Goal: Task Accomplishment & Management: Manage account settings

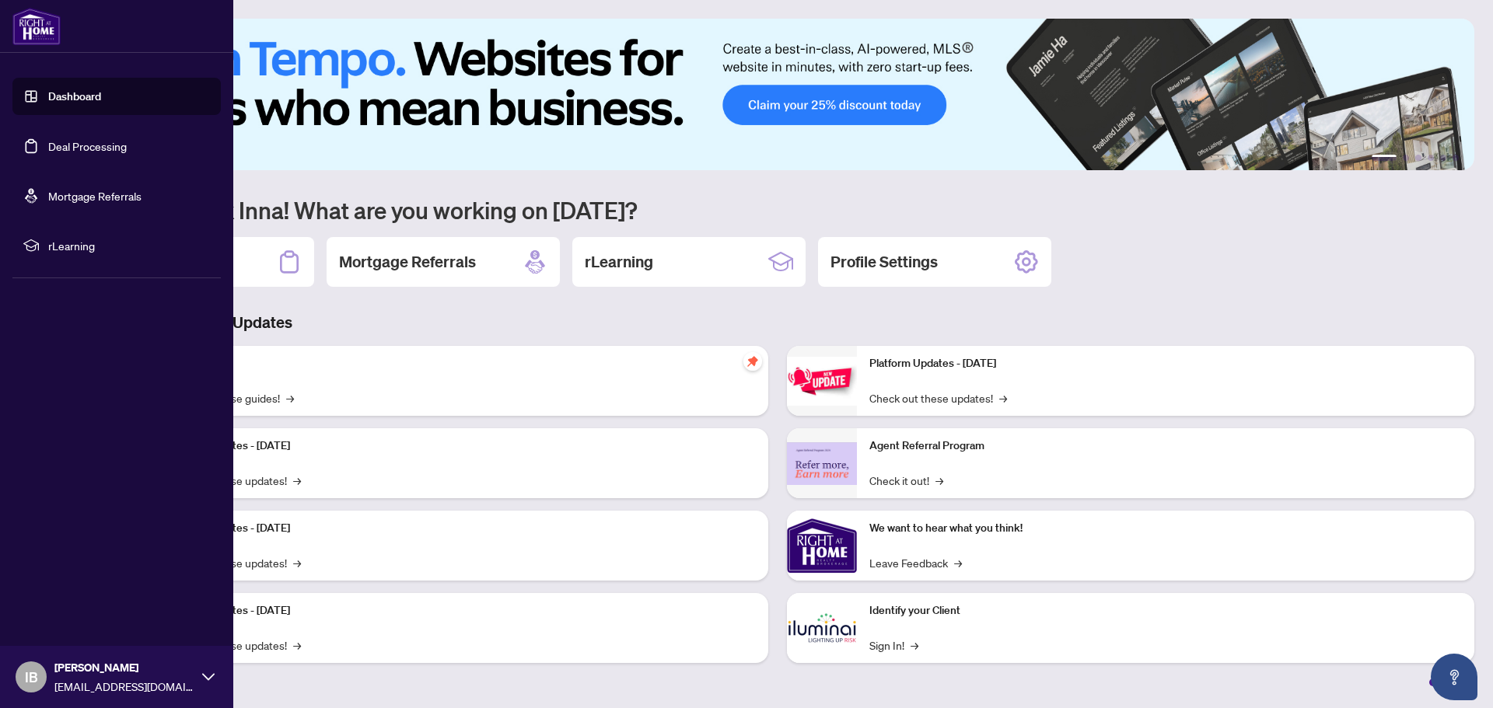
click at [81, 145] on link "Deal Processing" at bounding box center [87, 146] width 79 height 14
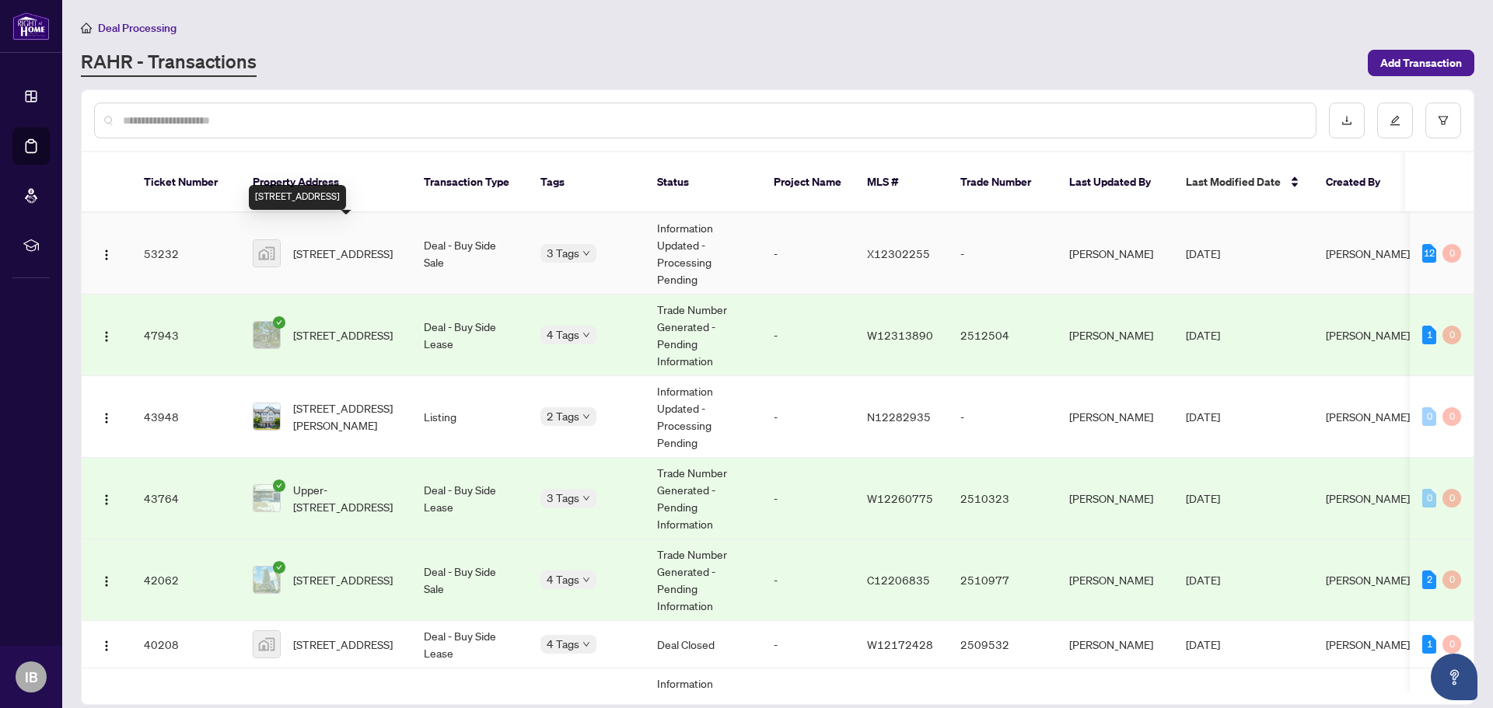
click at [379, 245] on span "[STREET_ADDRESS]" at bounding box center [343, 253] width 100 height 17
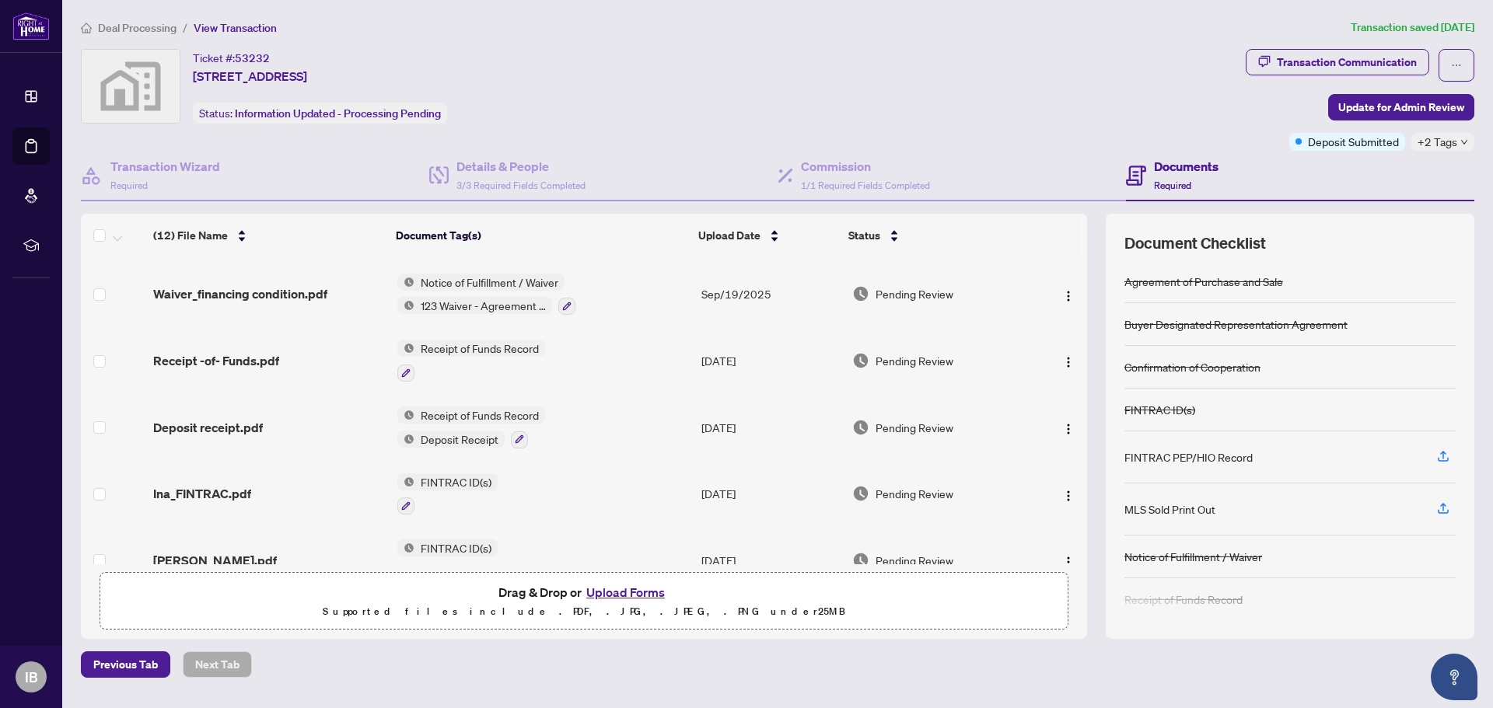
scroll to position [156, 0]
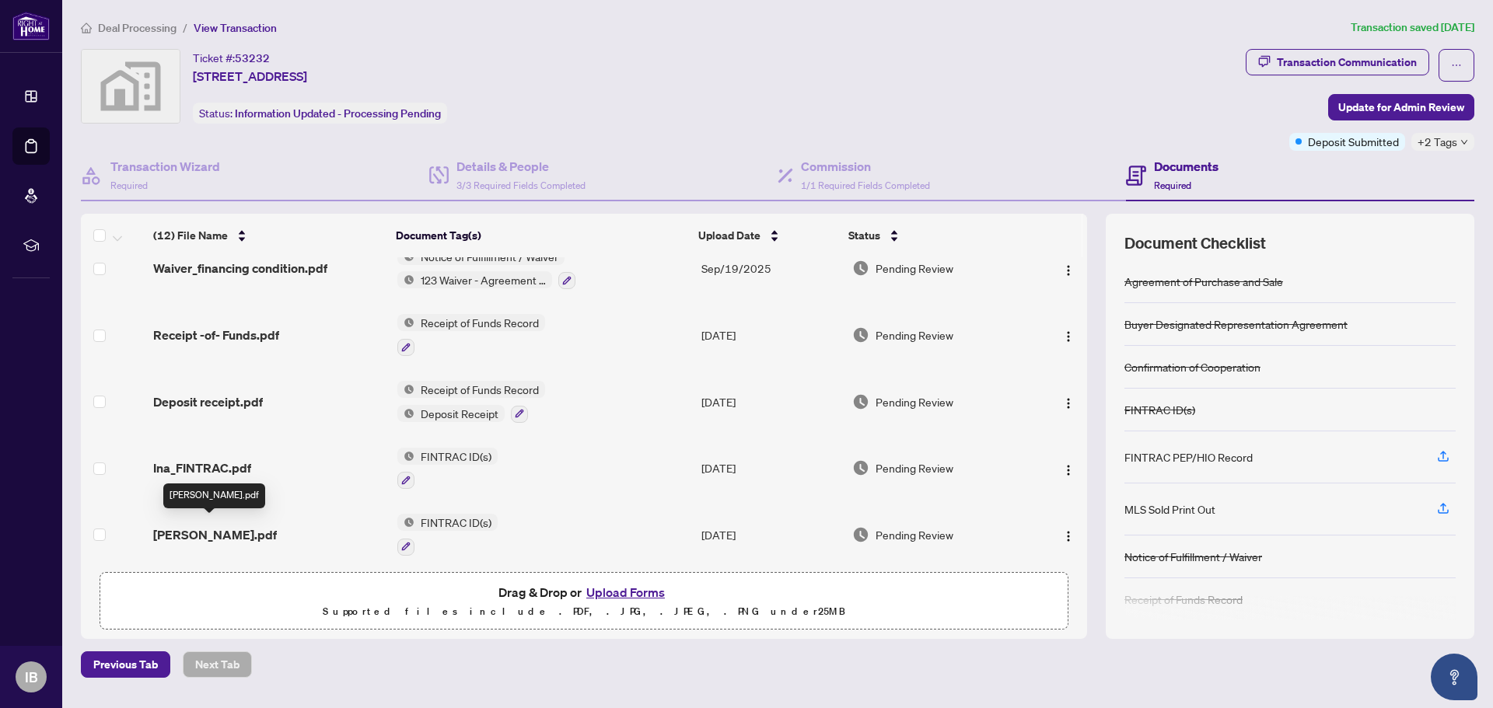
click at [208, 530] on span "[PERSON_NAME].pdf" at bounding box center [215, 535] width 124 height 19
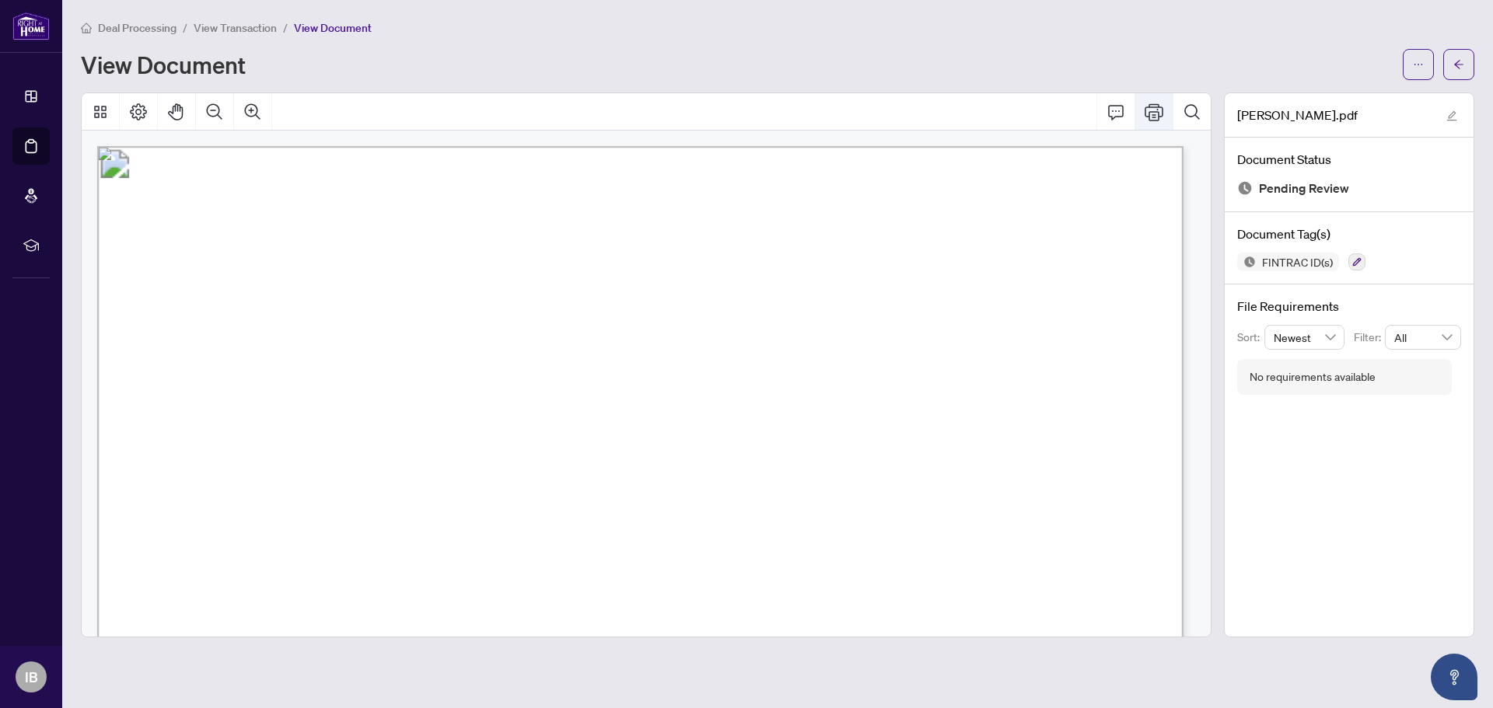
click at [1147, 112] on icon "Print" at bounding box center [1154, 112] width 19 height 19
click at [1456, 73] on span "button" at bounding box center [1458, 64] width 11 height 25
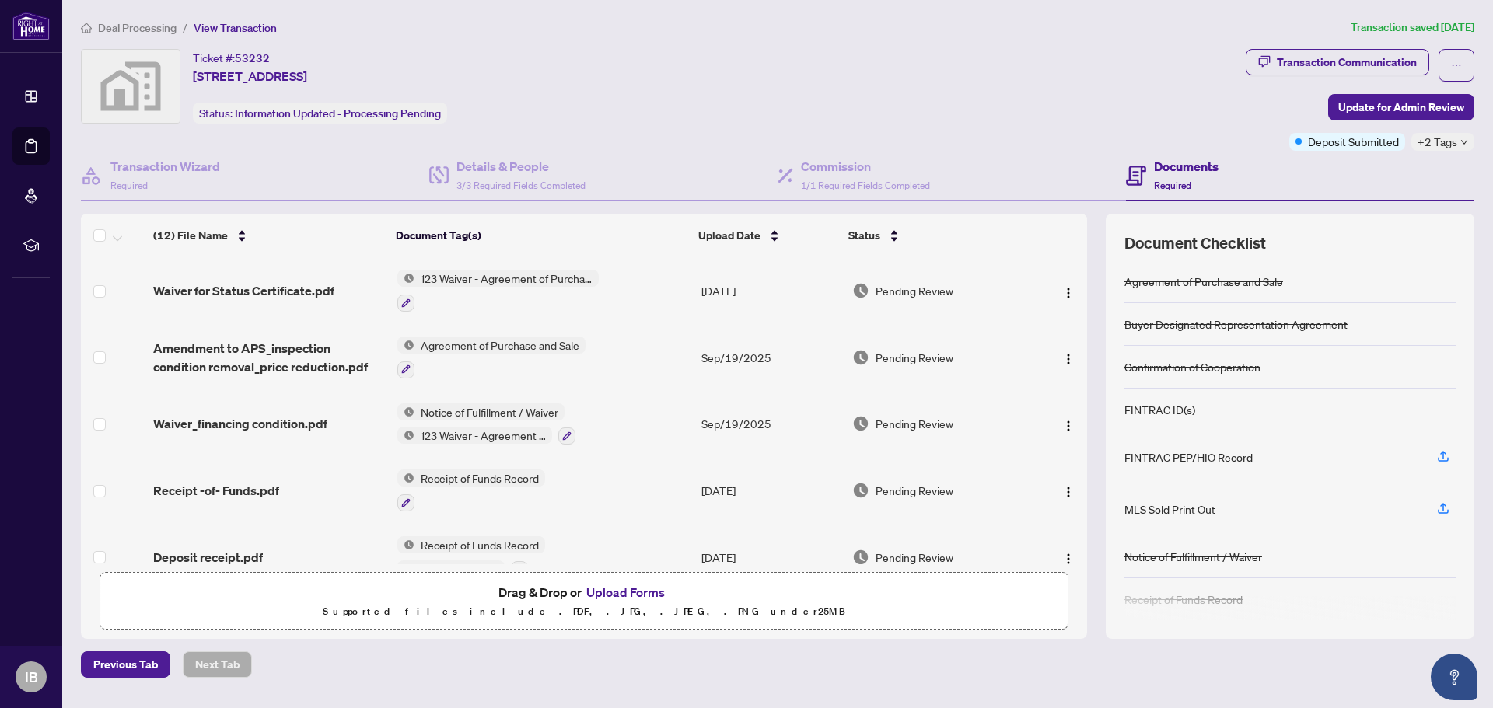
scroll to position [130, 0]
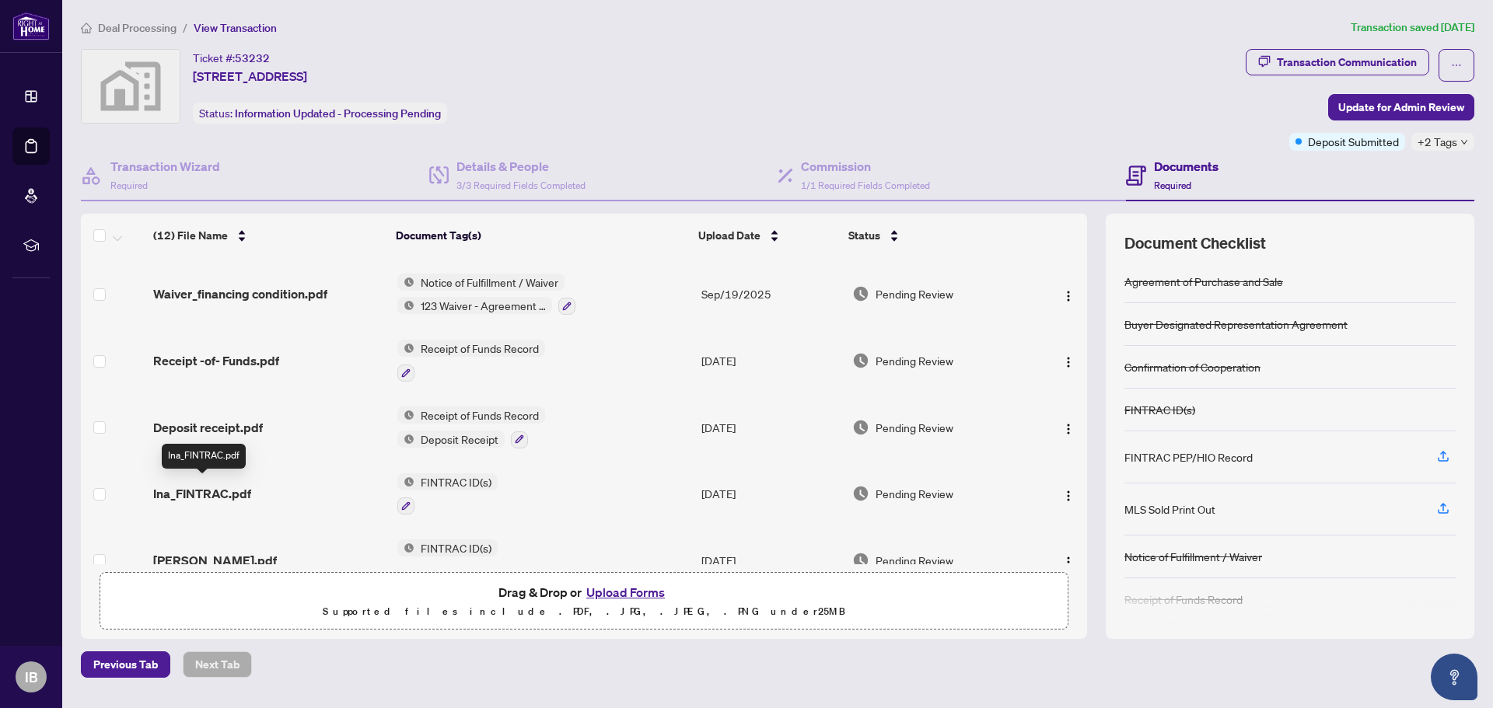
click at [218, 484] on span "Ina_FINTRAC.pdf" at bounding box center [202, 493] width 98 height 19
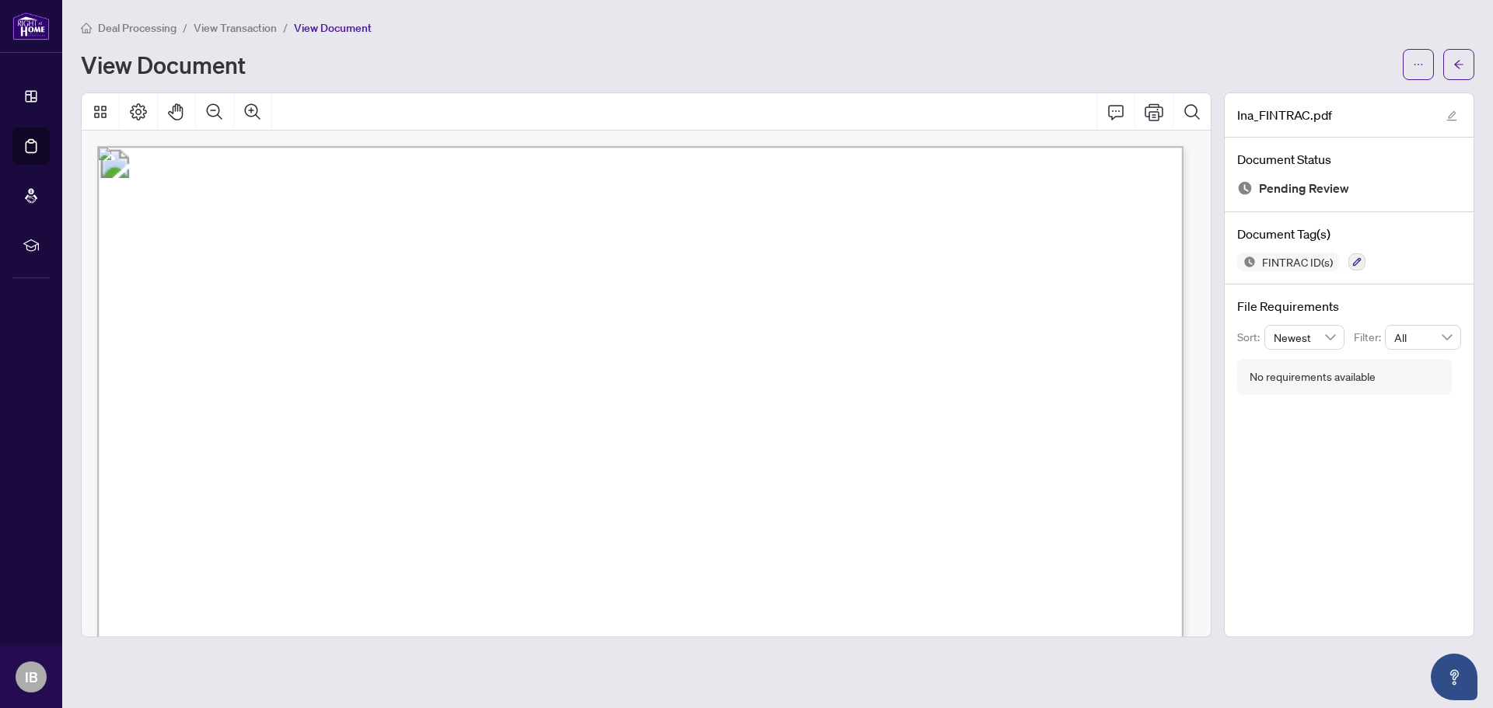
scroll to position [208, 0]
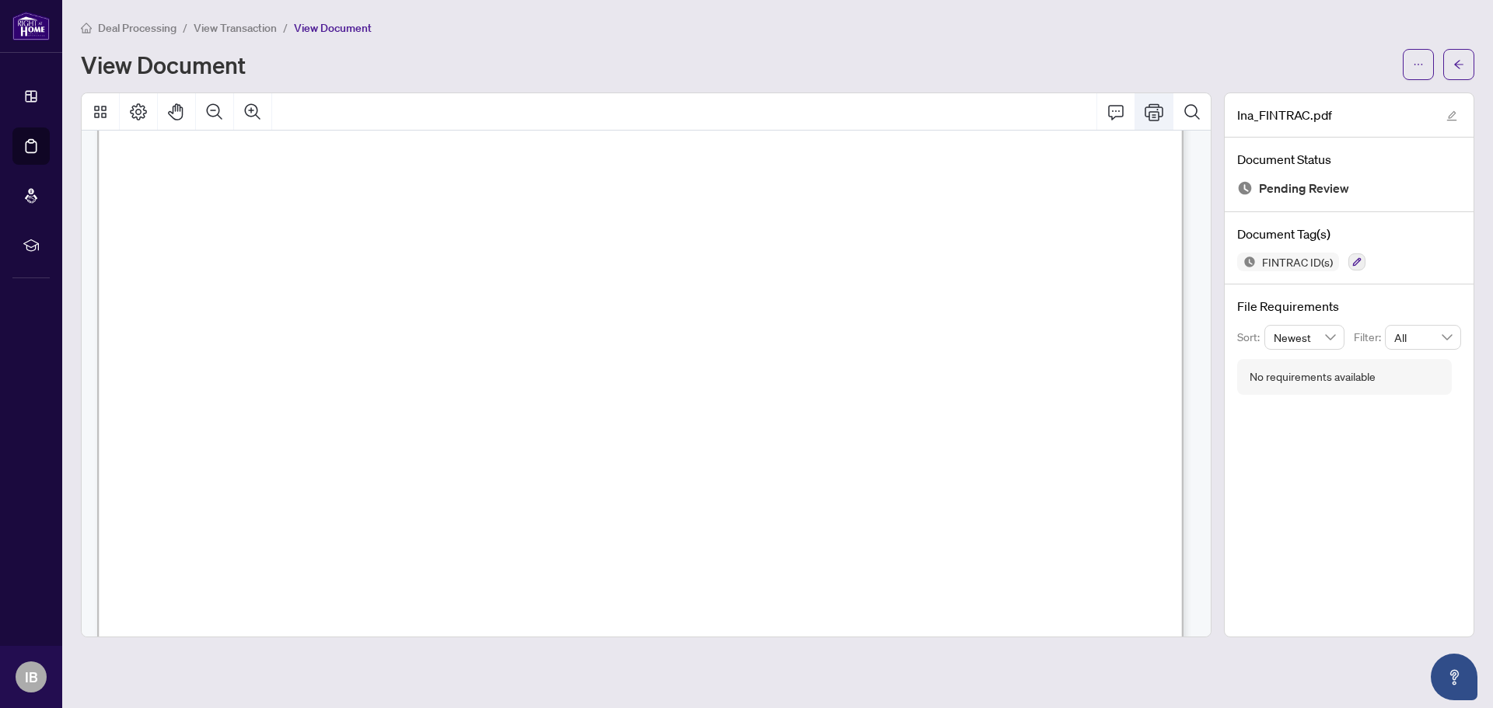
click at [1145, 115] on icon "Print" at bounding box center [1154, 112] width 19 height 19
click at [1456, 65] on icon "arrow-left" at bounding box center [1458, 64] width 9 height 9
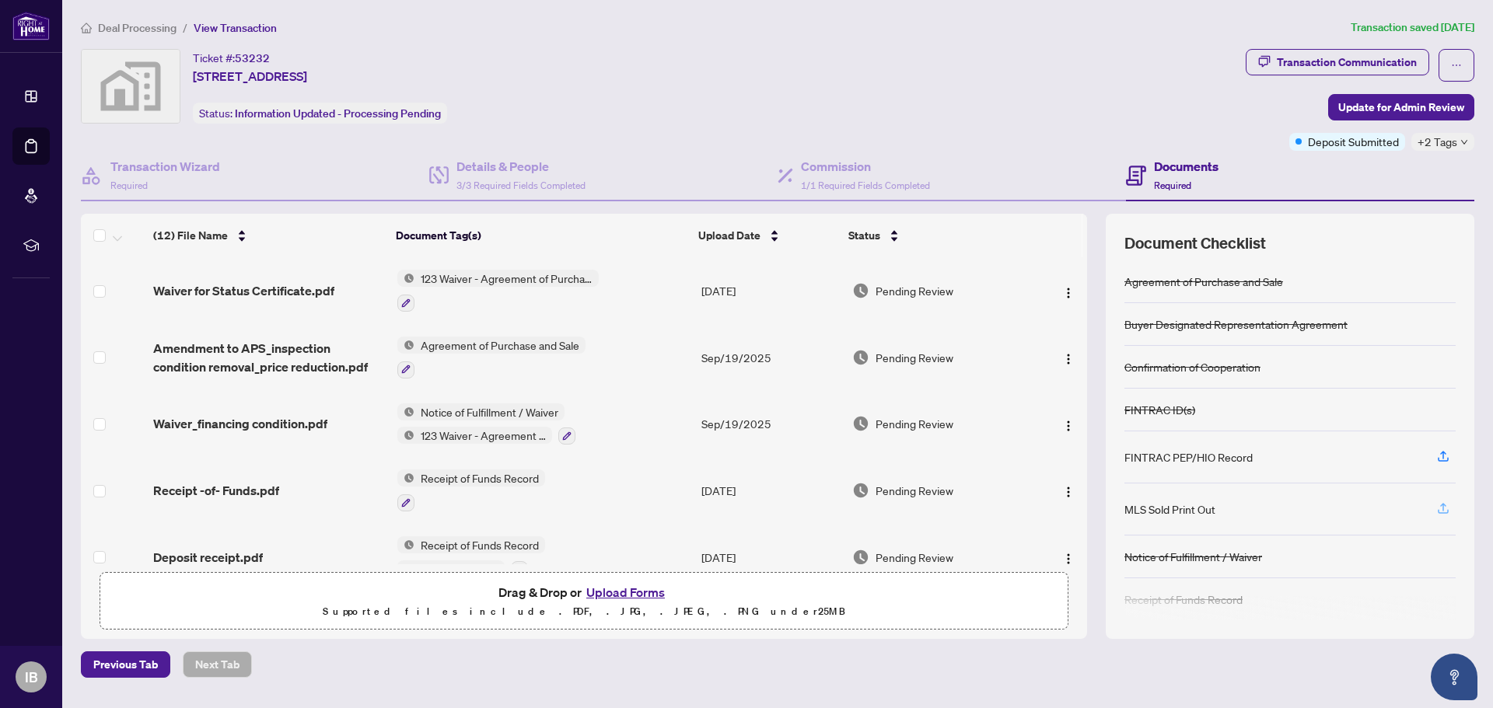
click at [1440, 505] on icon "button" at bounding box center [1443, 509] width 14 height 14
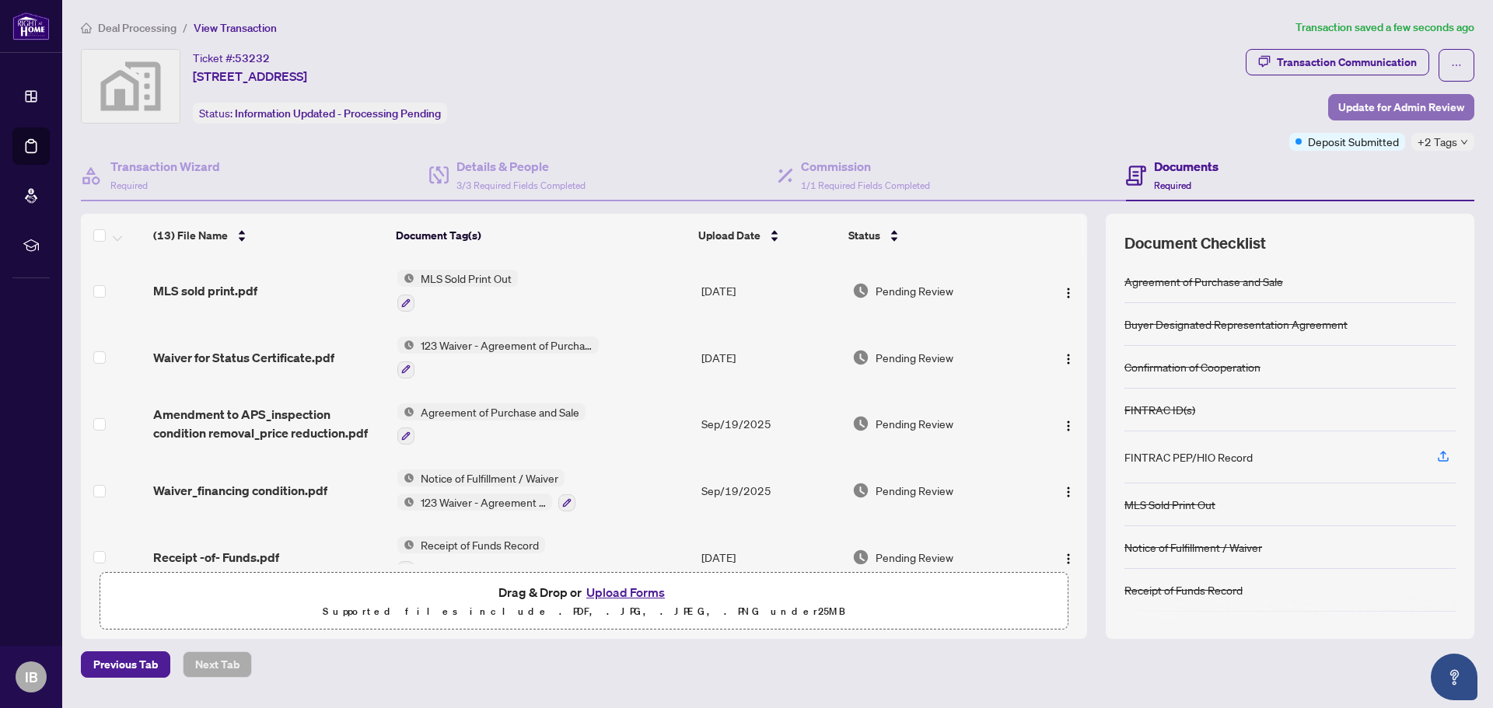
click at [1420, 102] on span "Update for Admin Review" at bounding box center [1401, 107] width 126 height 25
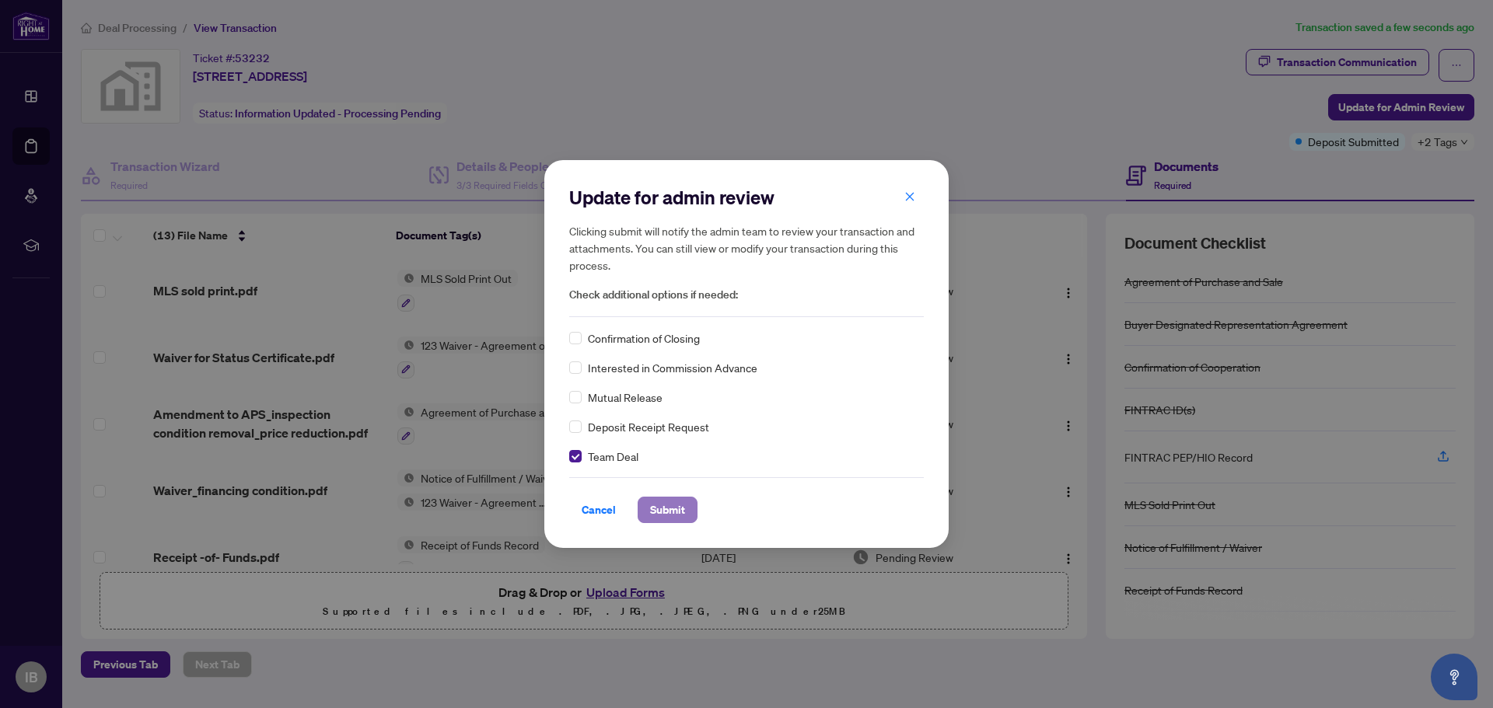
click at [673, 505] on span "Submit" at bounding box center [667, 510] width 35 height 25
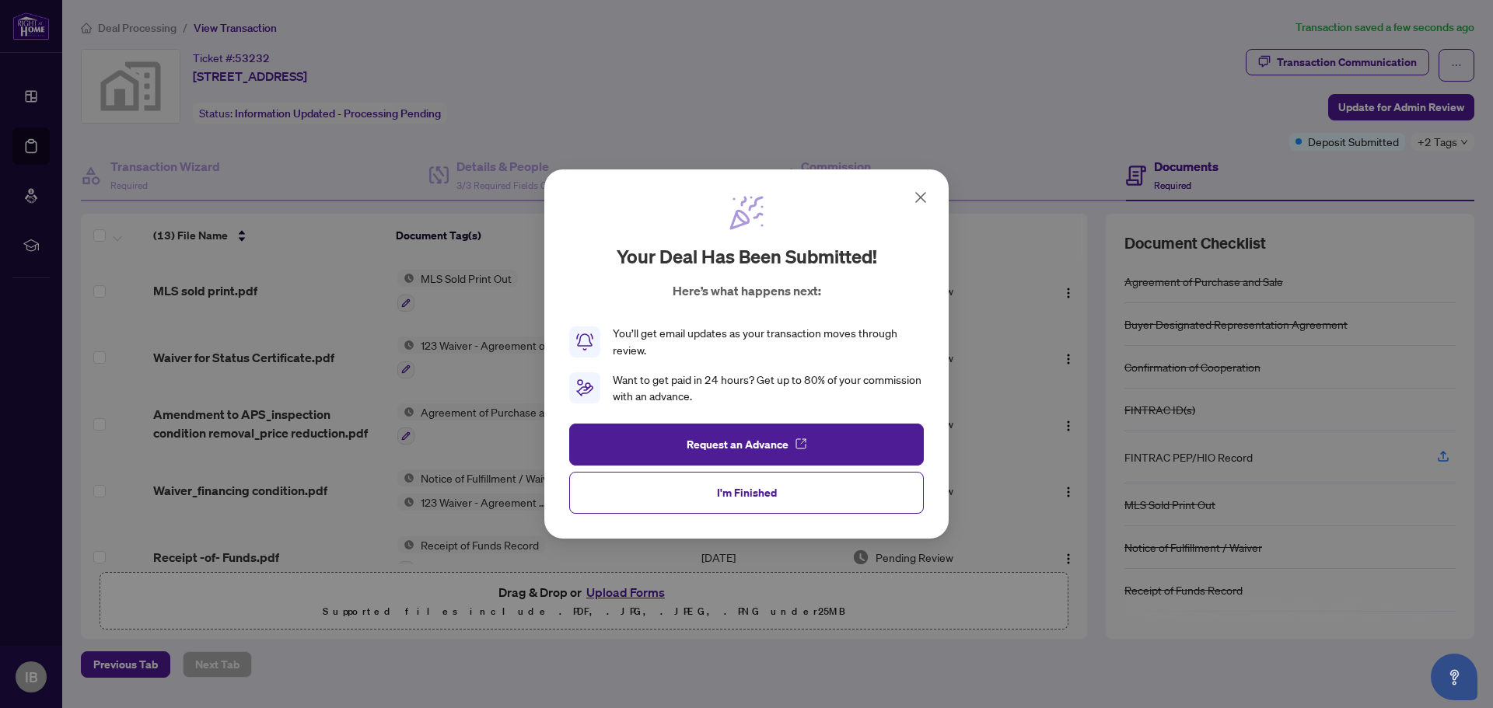
click at [918, 196] on icon at bounding box center [920, 197] width 19 height 19
